Goal: Register for event/course

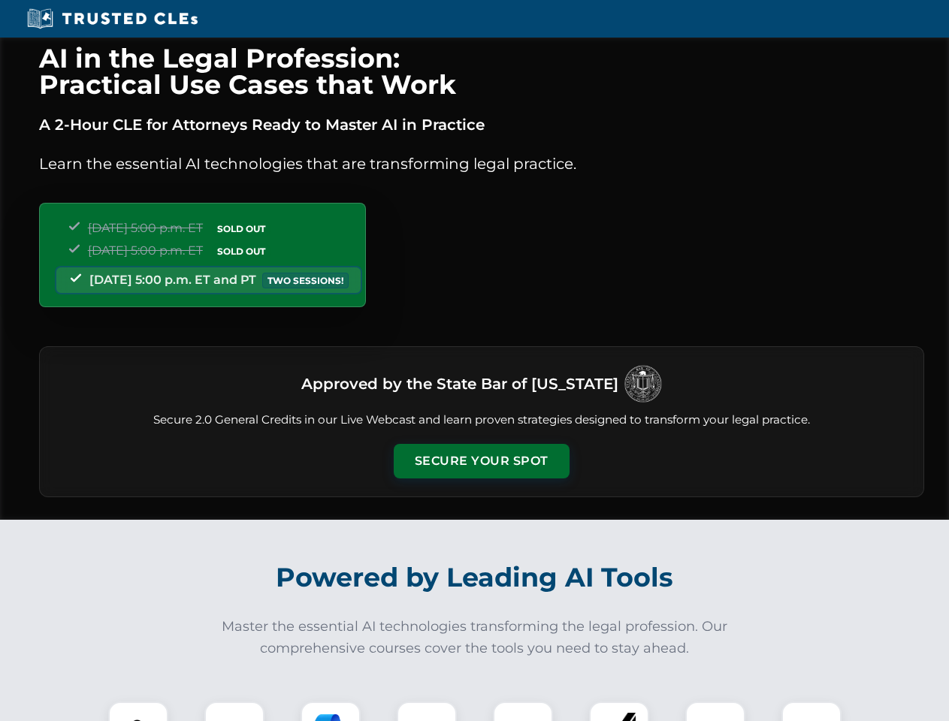
click at [481, 461] on button "Secure Your Spot" at bounding box center [482, 461] width 176 height 35
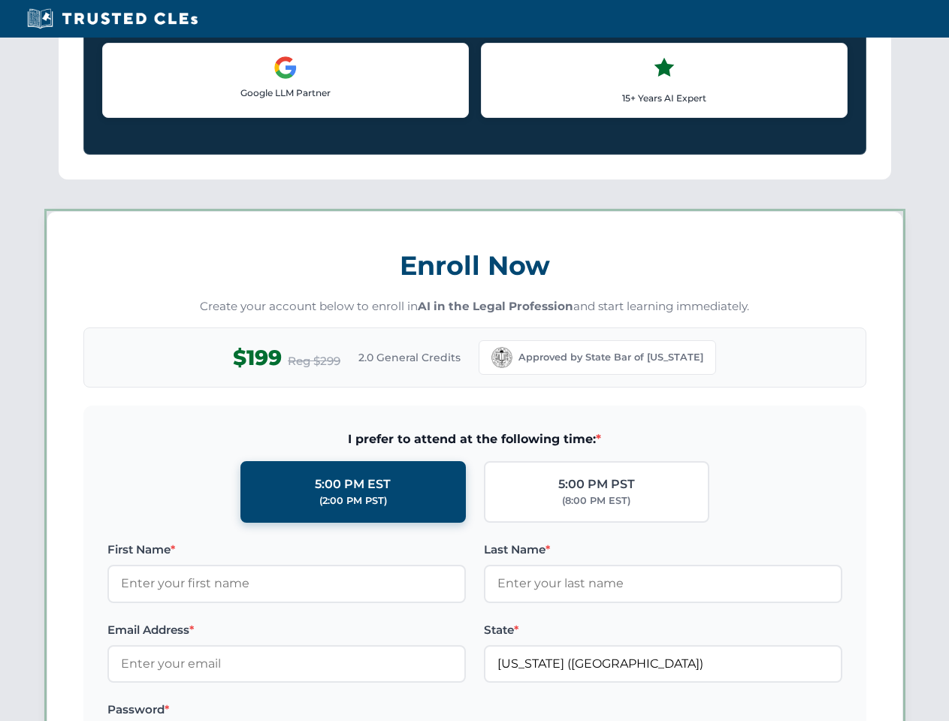
click at [234, 712] on label "Password *" at bounding box center [286, 710] width 358 height 18
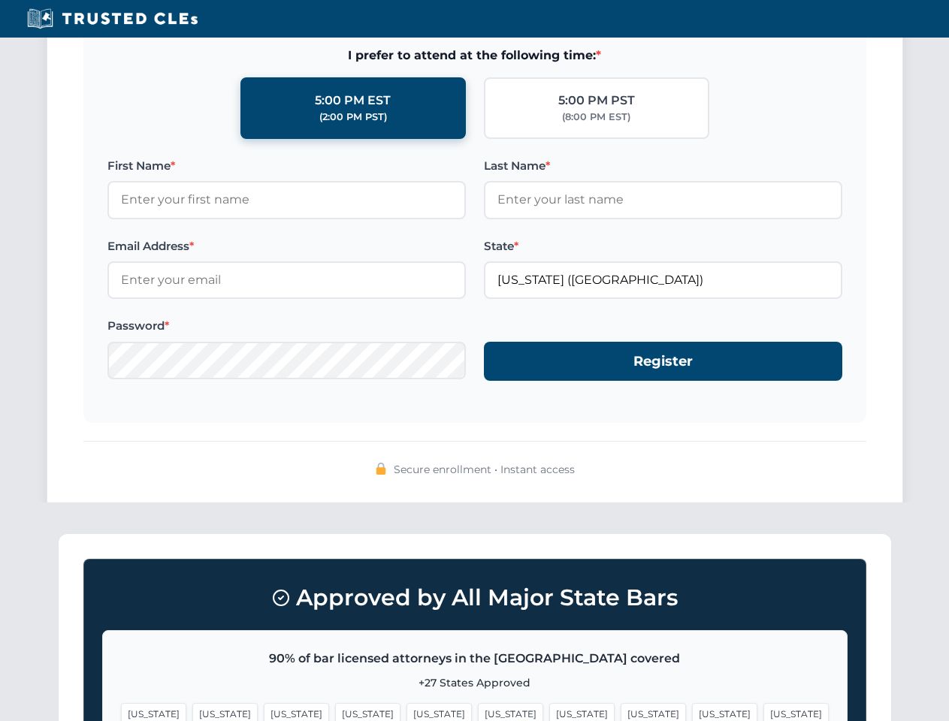
click at [549, 712] on span "[US_STATE]" at bounding box center [581, 714] width 65 height 22
click at [692, 712] on span "[US_STATE]" at bounding box center [724, 714] width 65 height 22
